Goal: Information Seeking & Learning: Learn about a topic

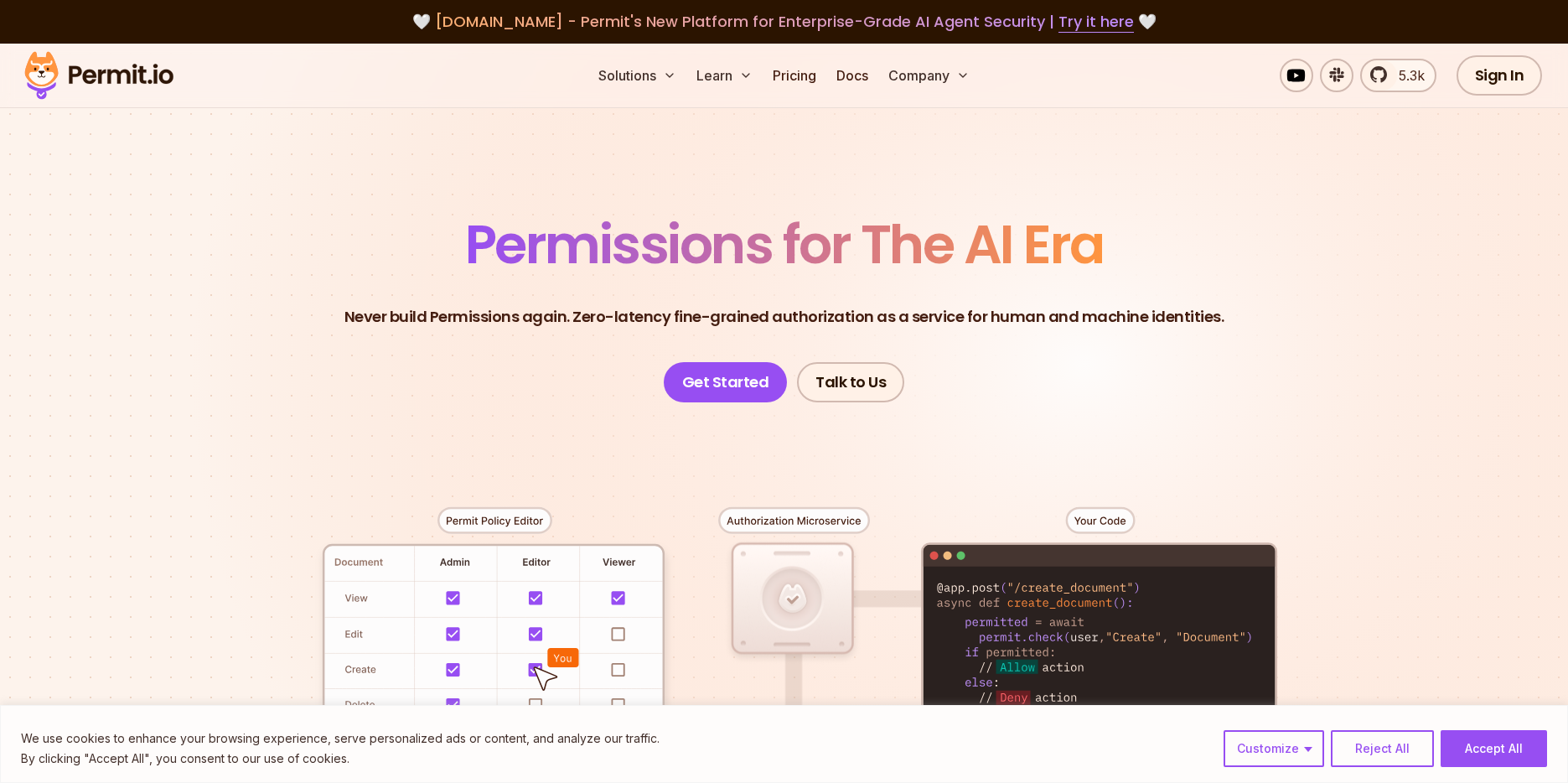
scroll to position [269, 0]
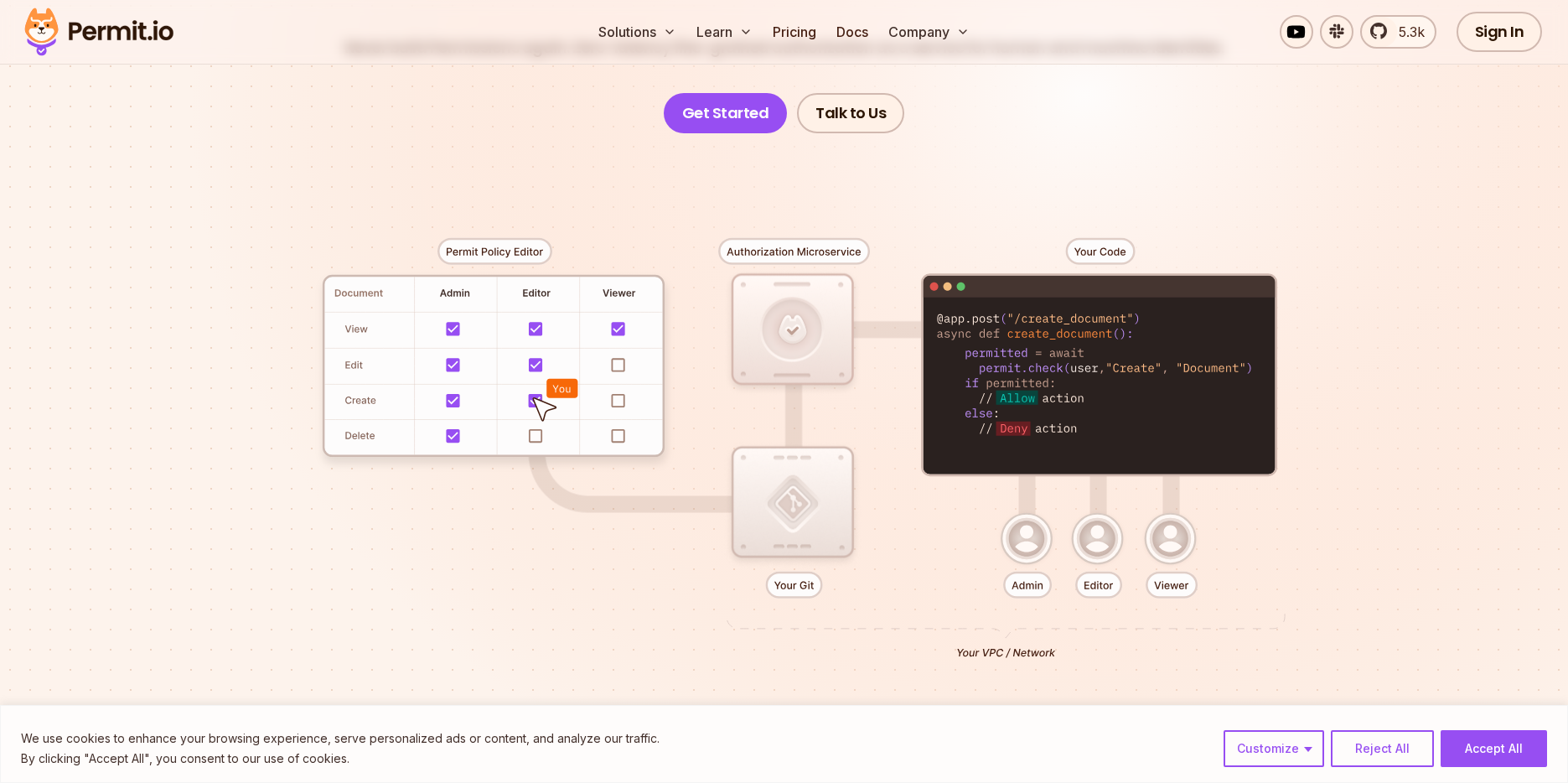
click at [1225, 120] on header "Permissions for The AI Era Never build Permissions again. Zero-latency fine-gra…" at bounding box center [784, 41] width 1173 height 184
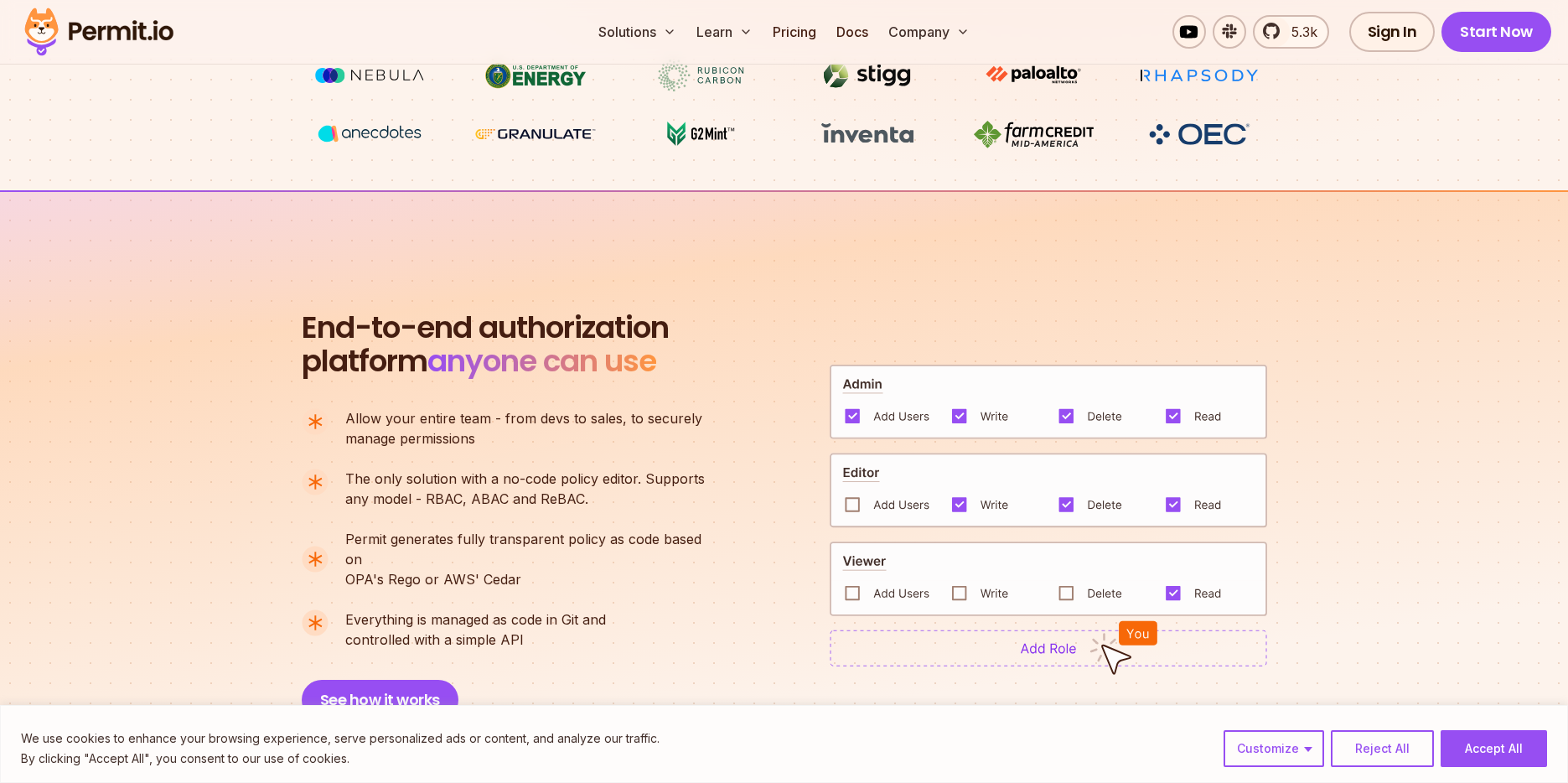
scroll to position [1075, 0]
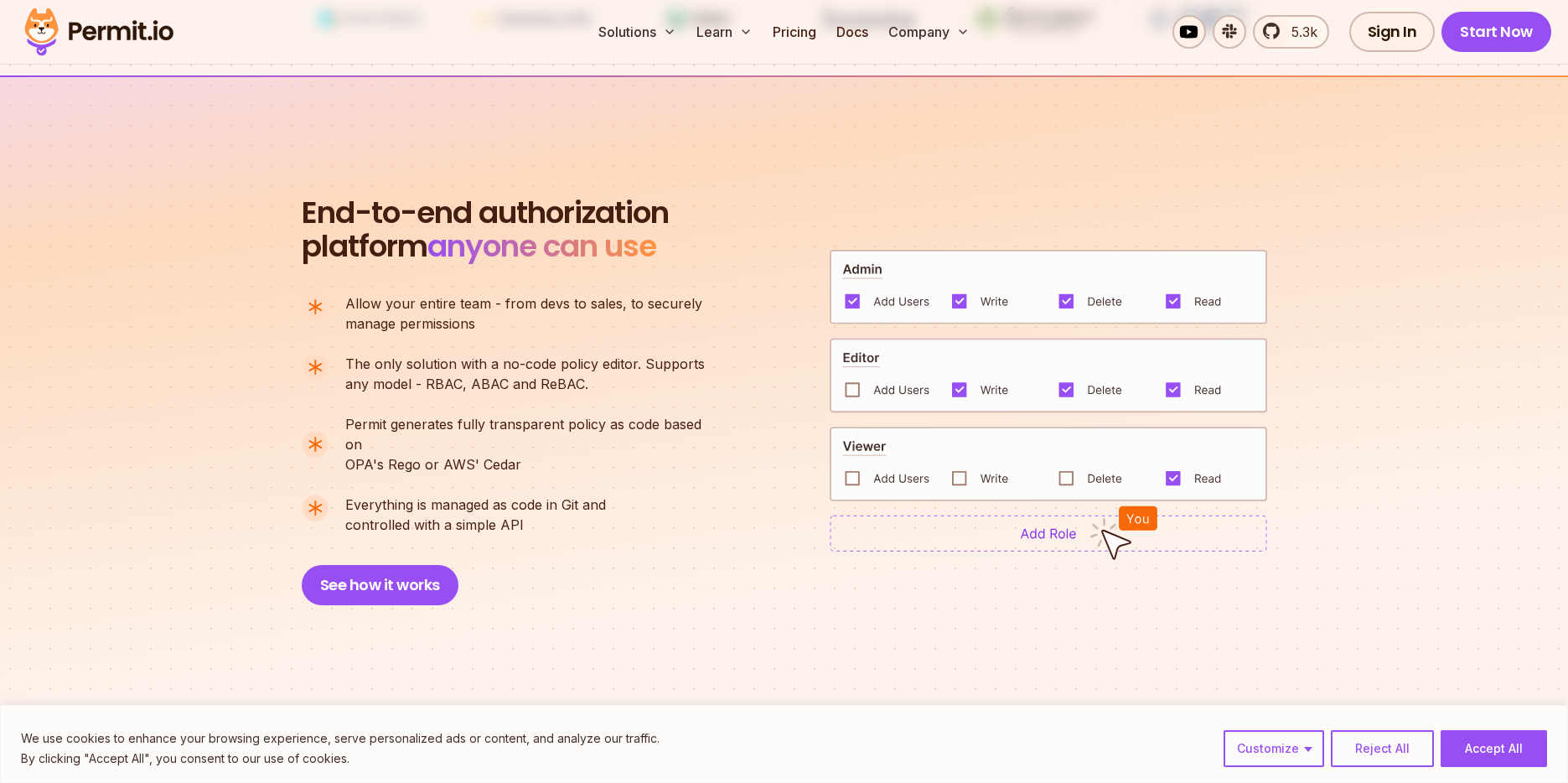
click at [795, 553] on div "End-to-end authorization platform anyone can use A no-code authorization platfo…" at bounding box center [784, 400] width 965 height 409
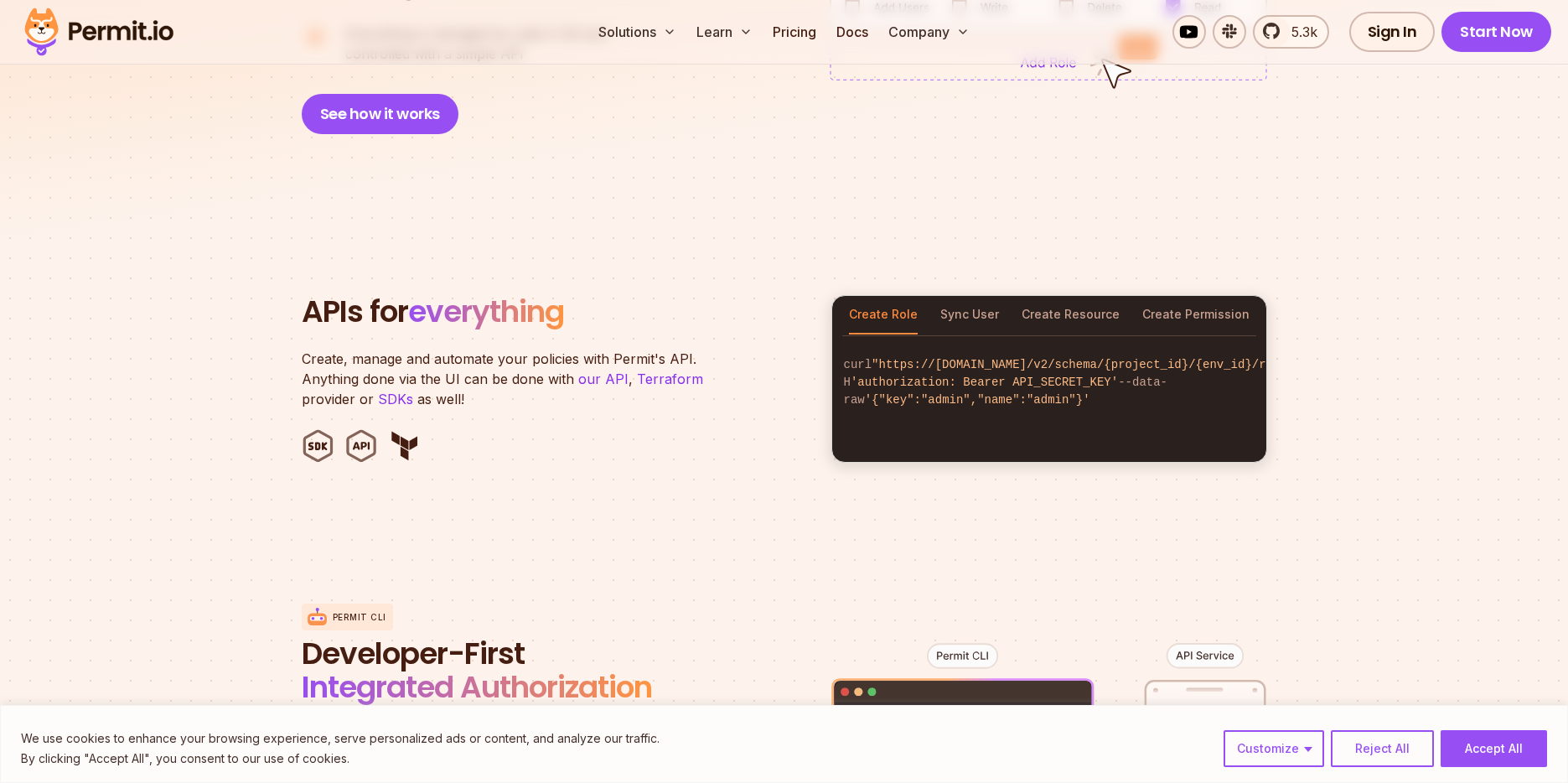
scroll to position [1585, 0]
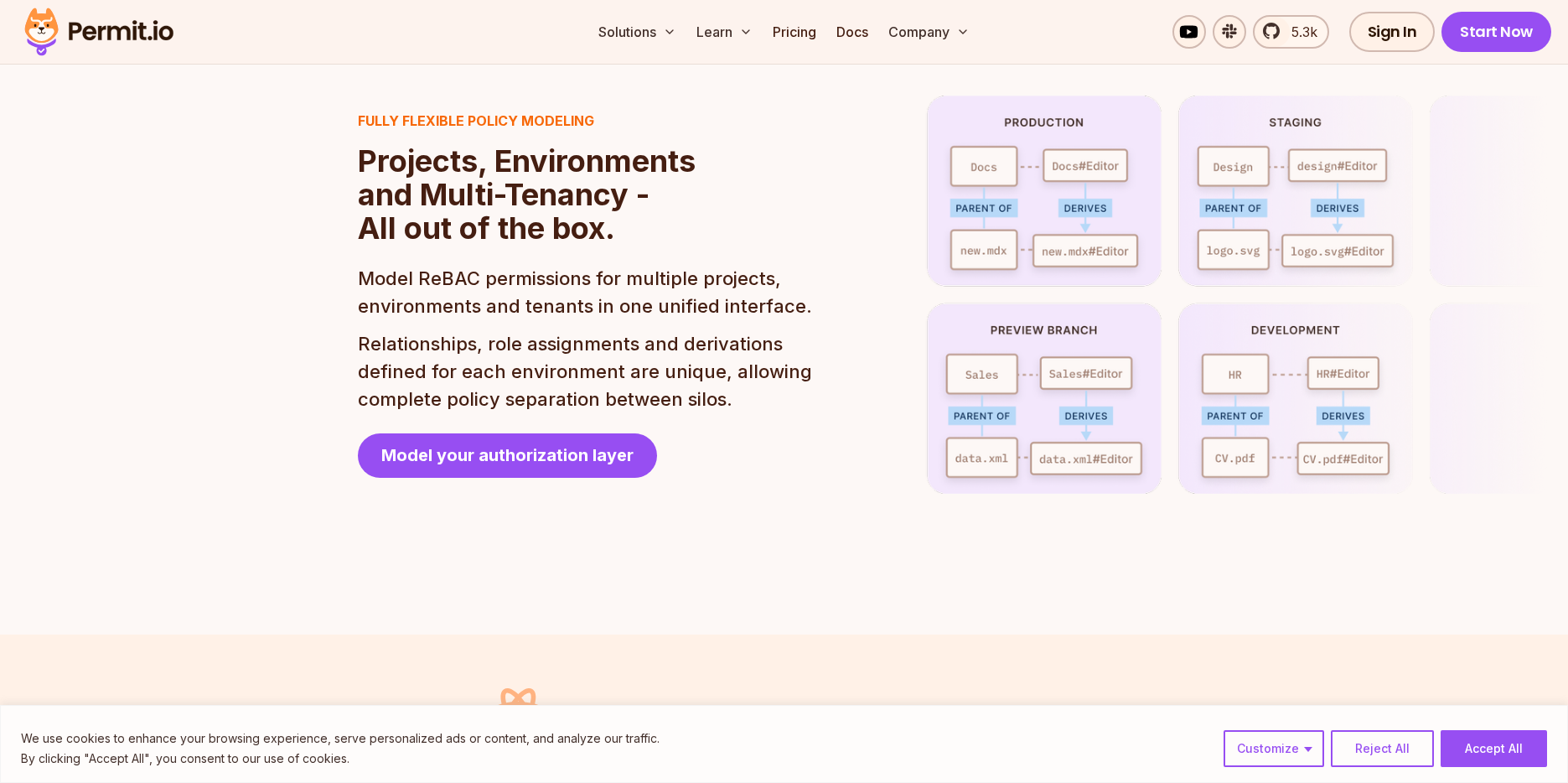
scroll to position [3845, 0]
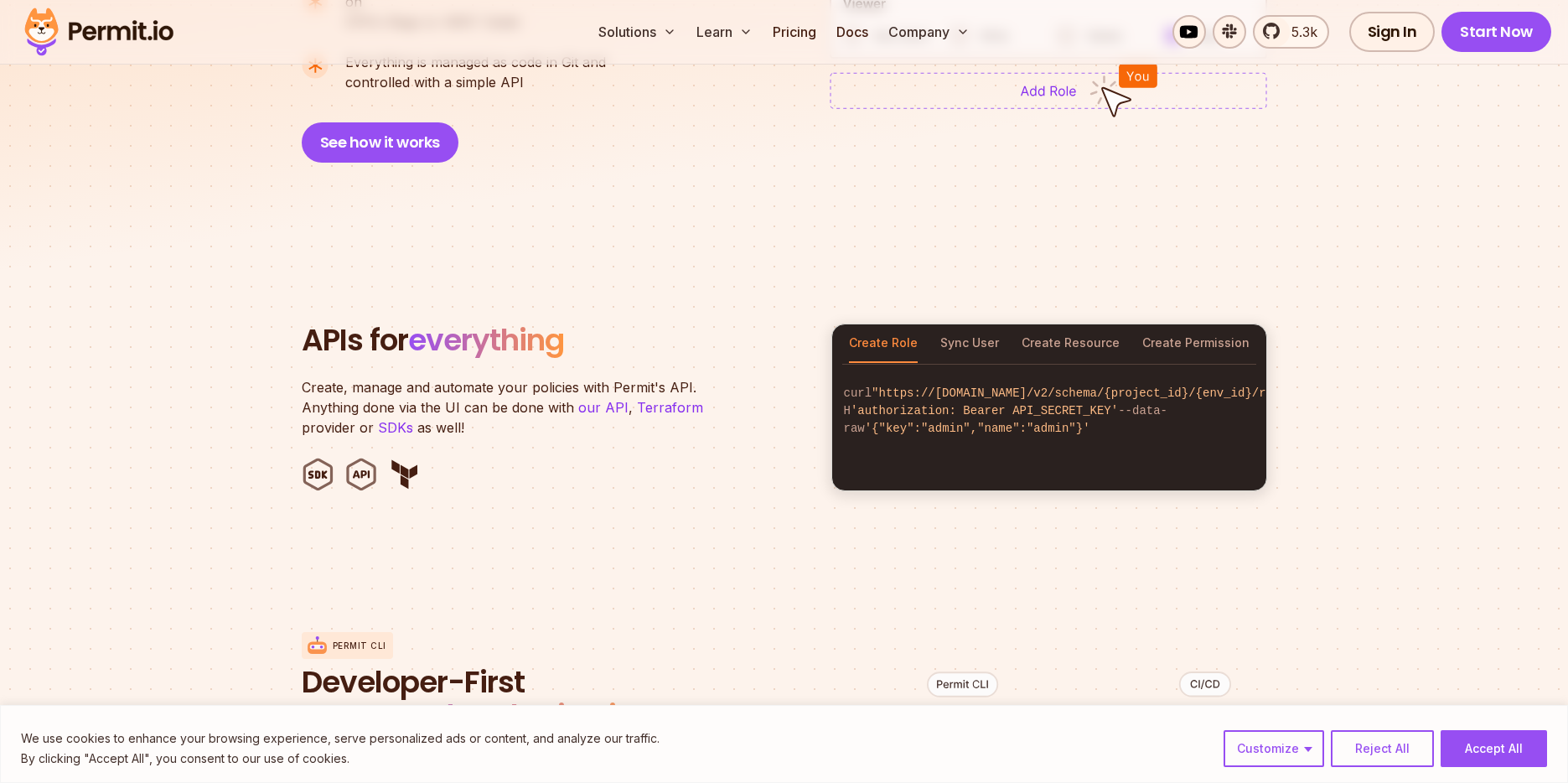
scroll to position [1216, 0]
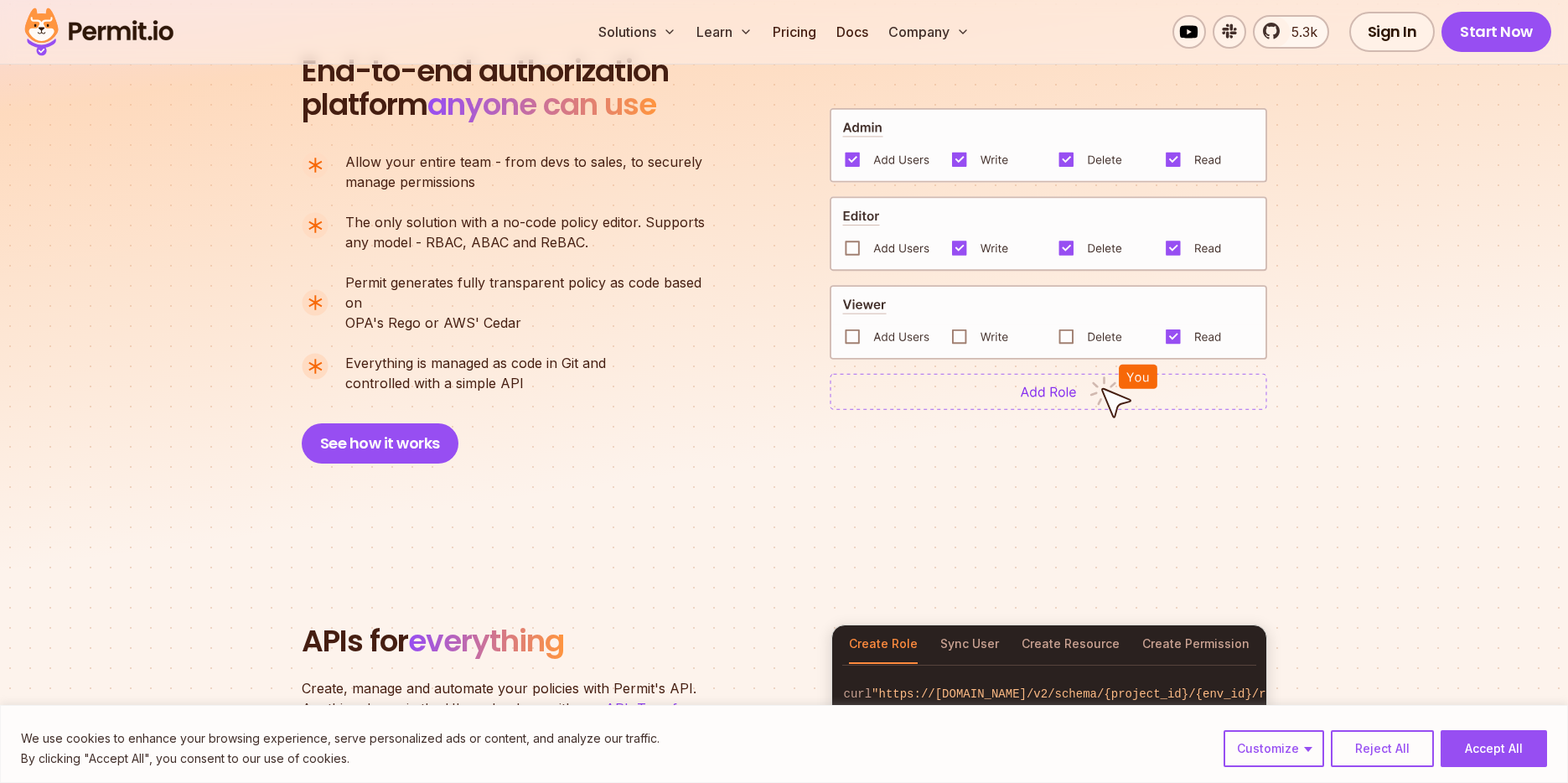
click at [761, 629] on h2 "APIs for everything" at bounding box center [557, 642] width 510 height 34
click at [742, 347] on div "End-to-end authorization platform anyone can use A no-code authorization platfo…" at bounding box center [784, 258] width 965 height 409
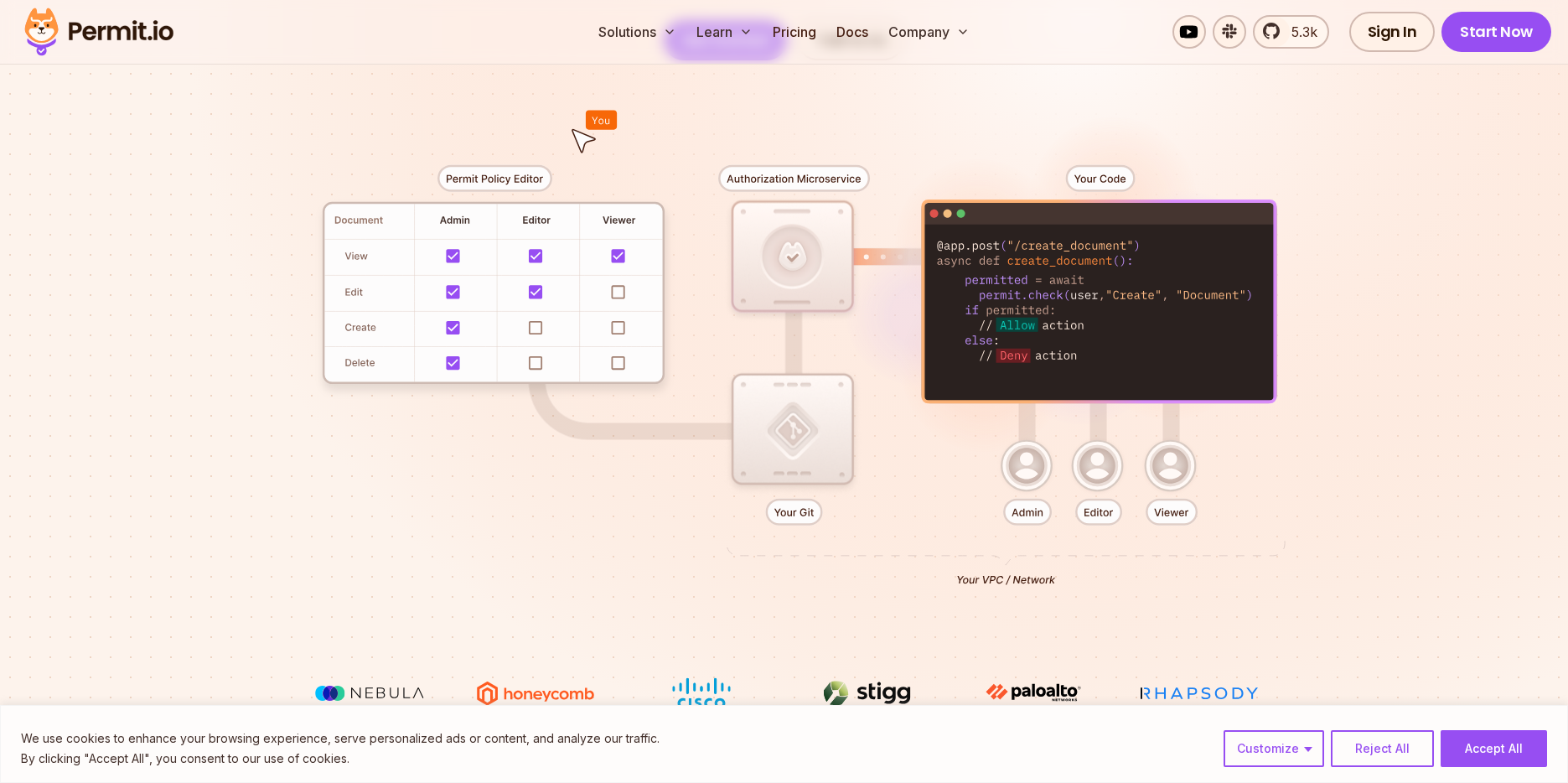
scroll to position [345, 0]
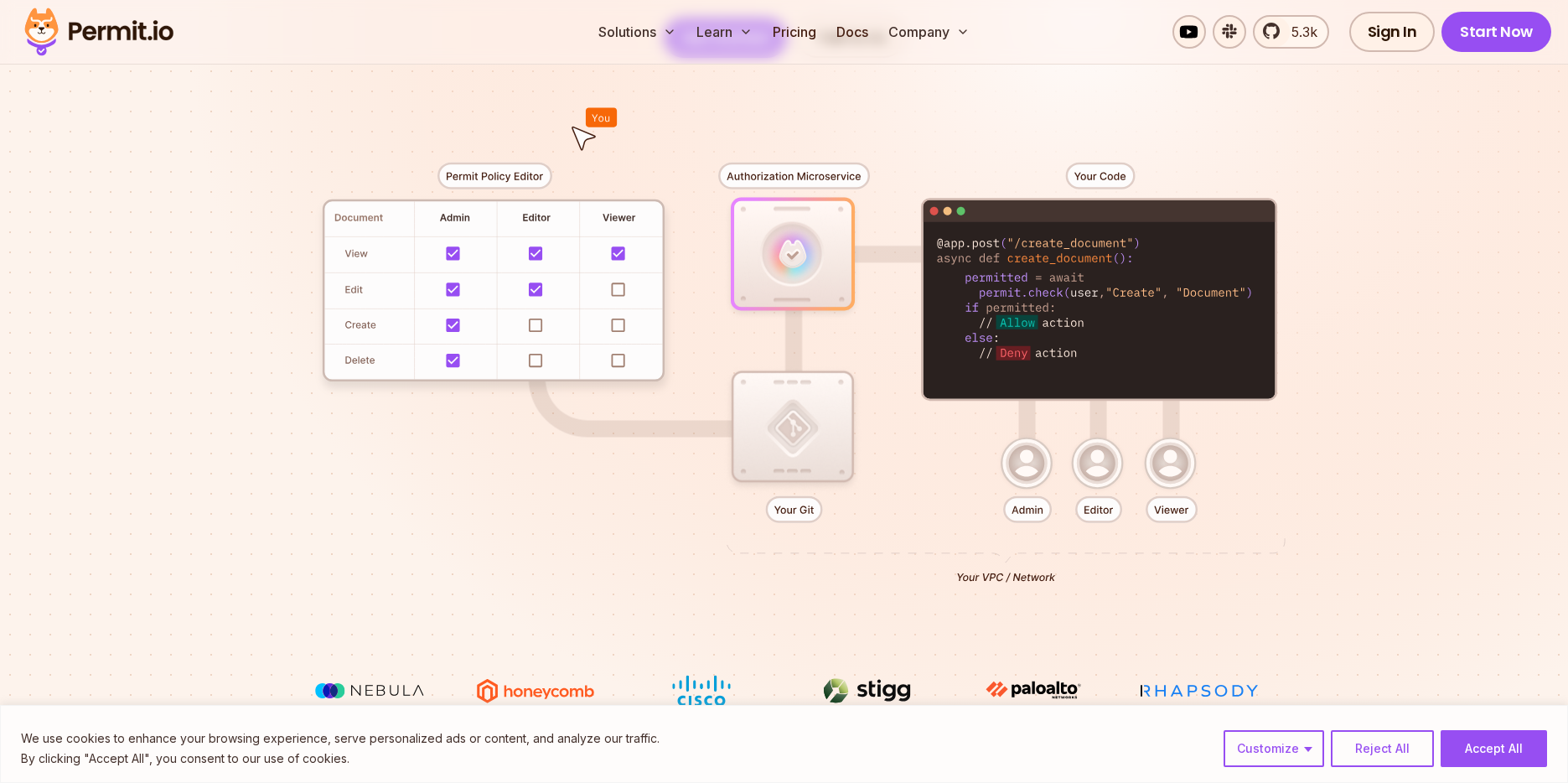
click at [797, 261] on div at bounding box center [784, 366] width 1173 height 617
click at [795, 457] on div at bounding box center [784, 366] width 1173 height 617
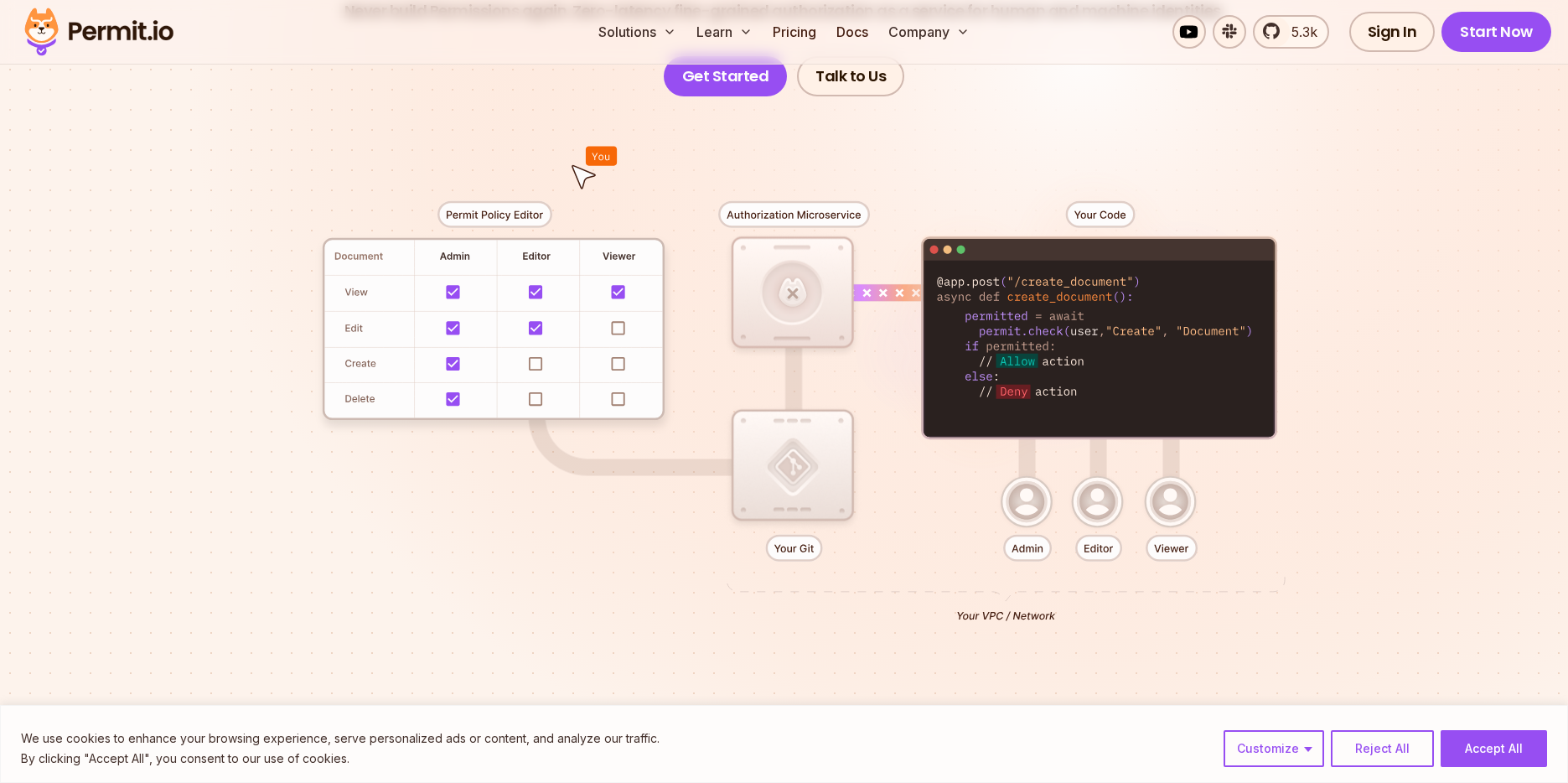
scroll to position [276, 0]
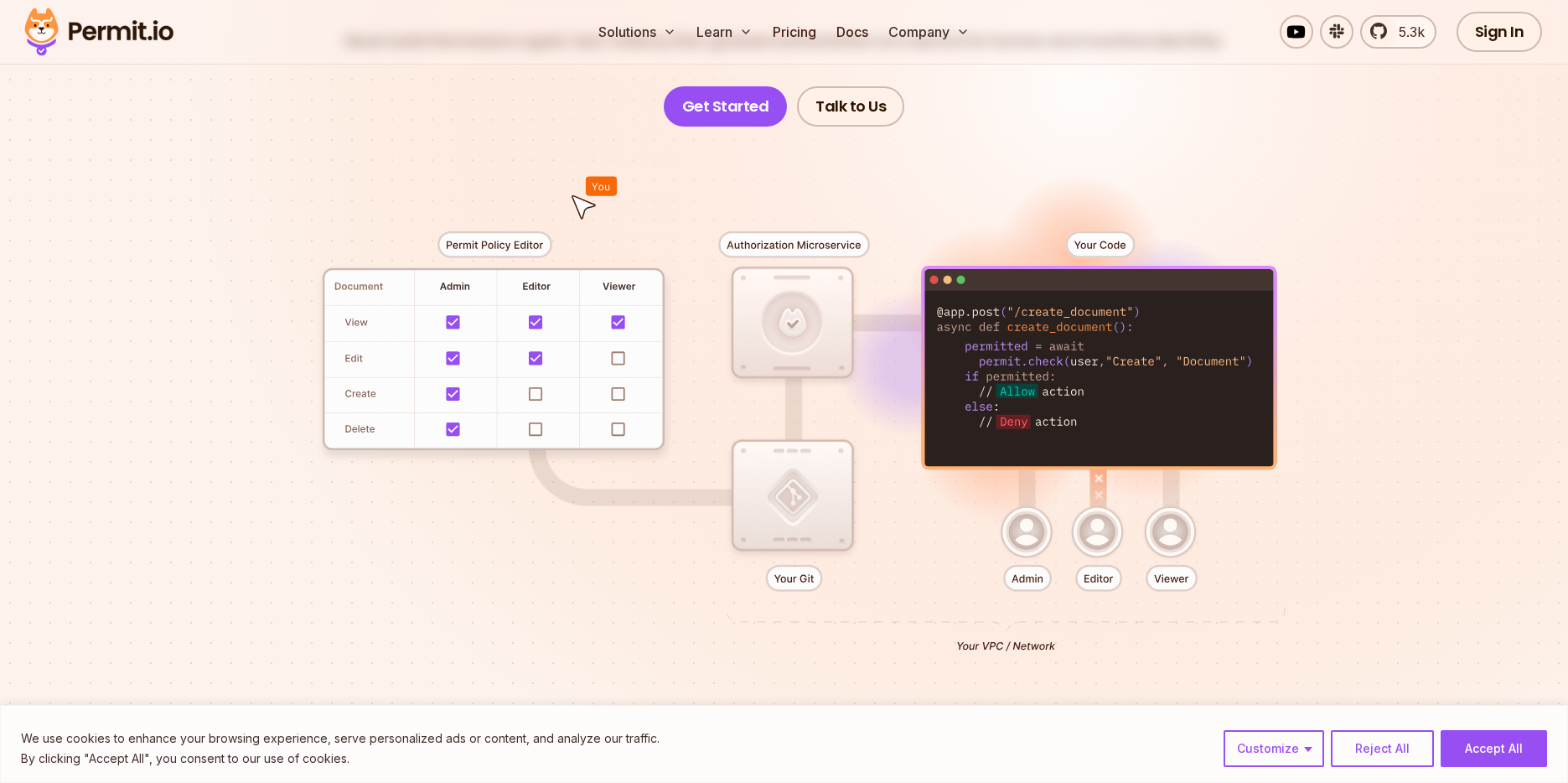
click at [806, 243] on div at bounding box center [784, 435] width 1173 height 617
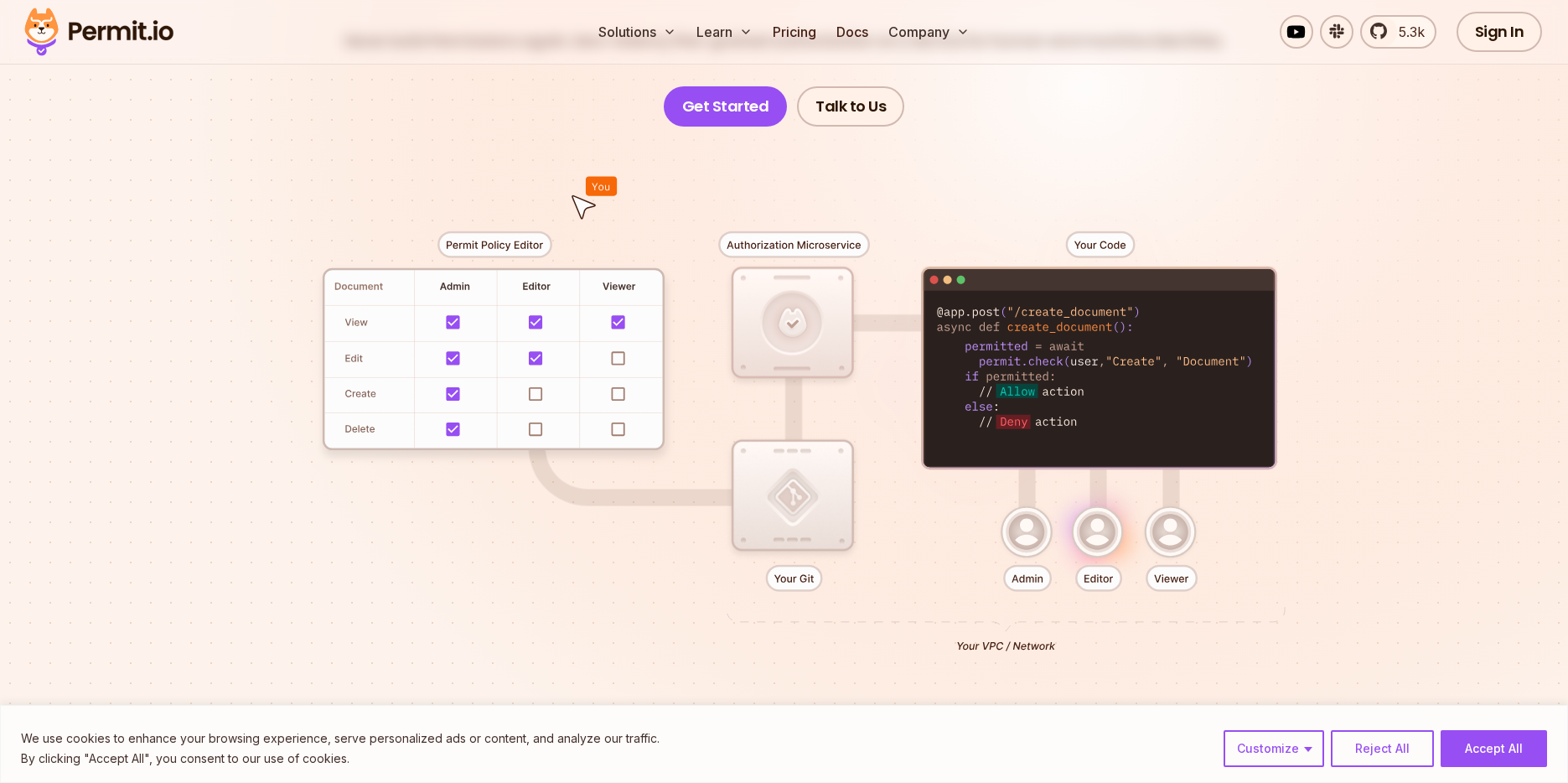
scroll to position [0, 0]
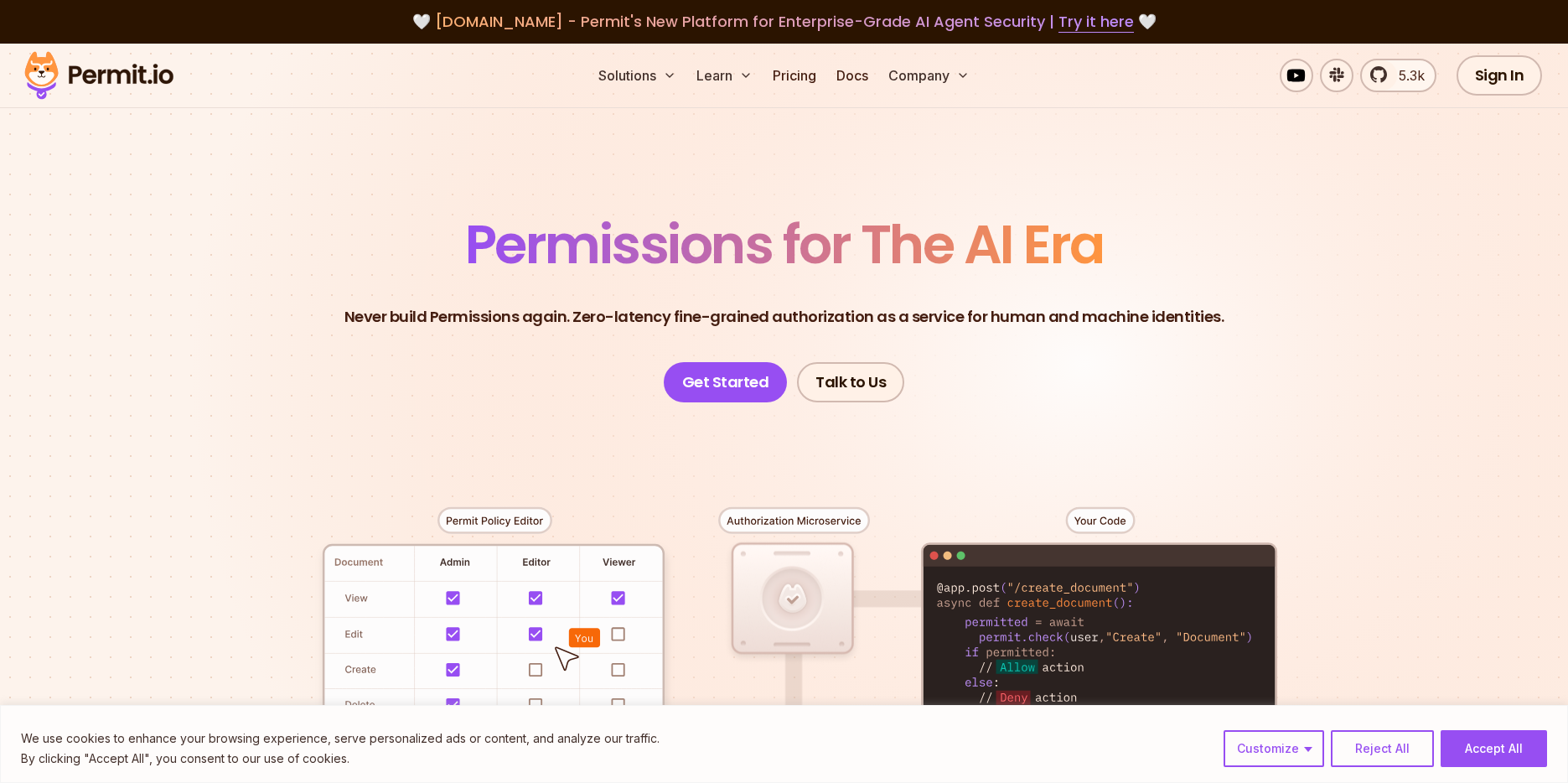
click at [677, 432] on div at bounding box center [784, 710] width 1173 height 617
click at [1034, 179] on section "Permissions for The AI Era Never build Permissions again. Zero-latency fine-gra…" at bounding box center [784, 597] width 1568 height 1107
